Goal: Find contact information: Find contact information

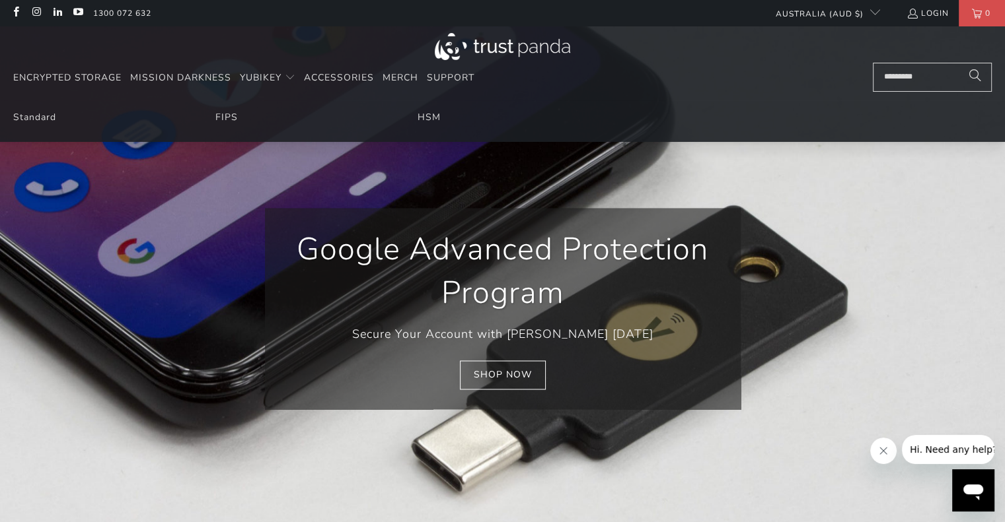
scroll to position [0, 760]
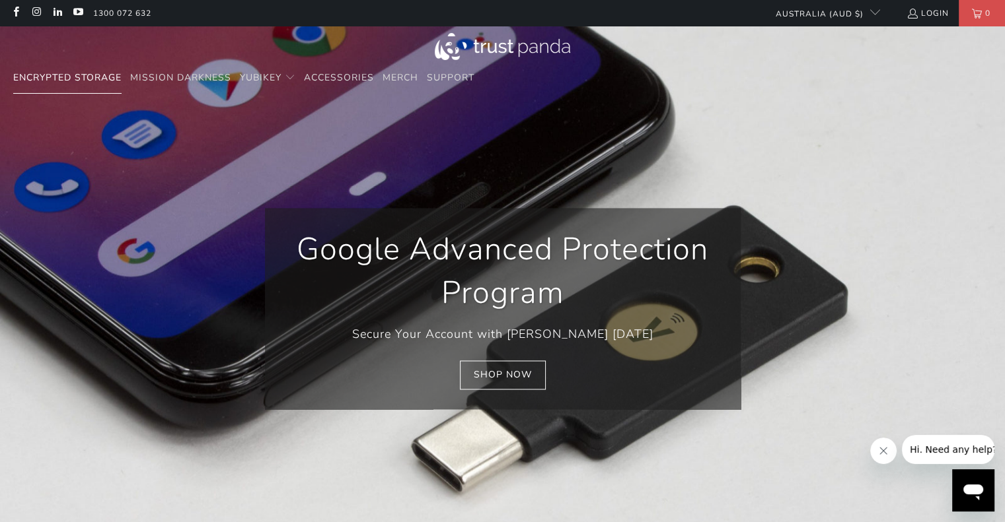
click at [46, 81] on span "Encrypted Storage" at bounding box center [67, 77] width 108 height 13
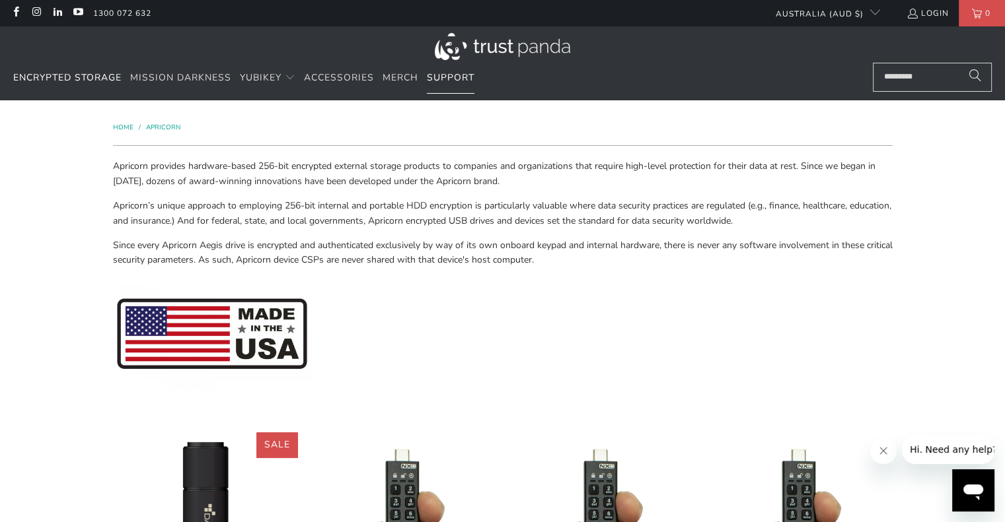
click at [457, 83] on span "Support" at bounding box center [451, 77] width 48 height 13
